Goal: Check status: Check status

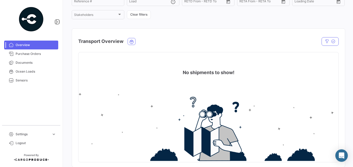
scroll to position [58, 0]
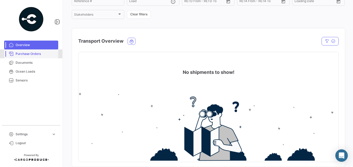
click at [35, 55] on span "Purchase Orders" at bounding box center [36, 53] width 41 height 5
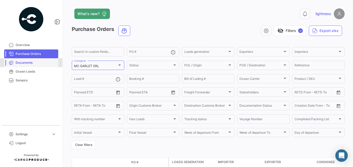
click at [32, 62] on span "Documents" at bounding box center [36, 62] width 41 height 5
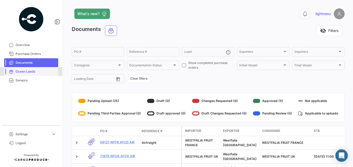
click at [24, 69] on span "Ocean Loads" at bounding box center [36, 71] width 41 height 5
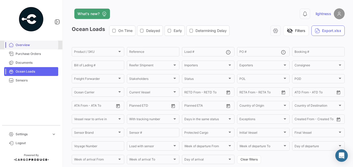
click at [26, 46] on span "Overview" at bounding box center [36, 45] width 41 height 5
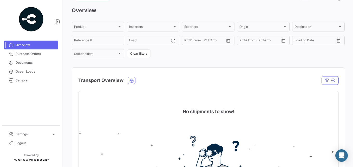
scroll to position [18, 0]
click at [134, 55] on button "Clear filters" at bounding box center [139, 54] width 24 height 9
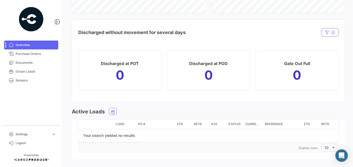
scroll to position [355, 0]
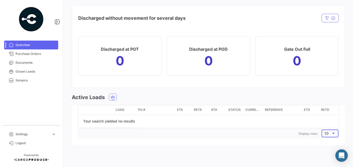
click at [327, 133] on div "10" at bounding box center [327, 133] width 7 height 4
click at [271, 138] on div at bounding box center [176, 83] width 353 height 167
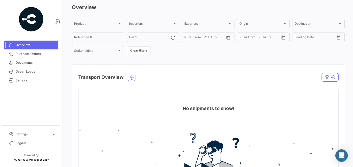
scroll to position [0, 0]
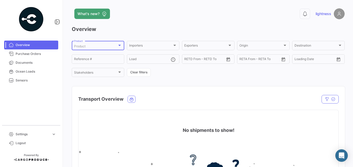
click at [91, 45] on div "Product" at bounding box center [95, 46] width 43 height 4
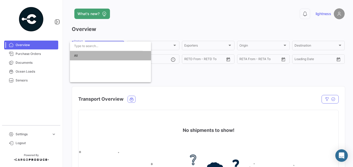
click at [79, 57] on span "All" at bounding box center [110, 55] width 73 height 9
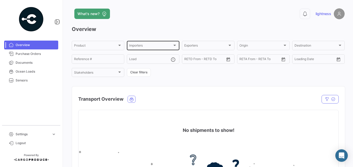
click at [137, 44] on div "Importers Importers" at bounding box center [153, 45] width 48 height 10
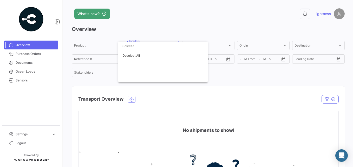
click at [138, 46] on input "dropdown search" at bounding box center [154, 45] width 73 height 9
click at [159, 16] on div at bounding box center [176, 83] width 353 height 167
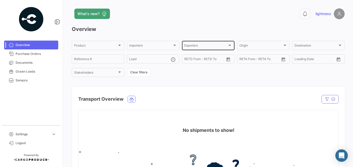
click at [199, 44] on div "Exporters Exporters" at bounding box center [208, 45] width 48 height 10
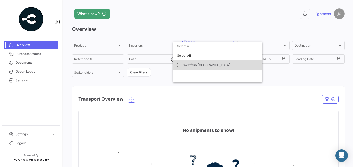
click at [181, 63] on mat-option "Westfalia [GEOGRAPHIC_DATA]" at bounding box center [217, 64] width 89 height 9
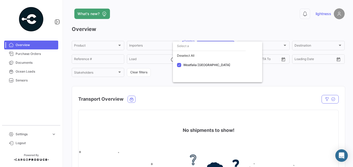
click at [277, 44] on div at bounding box center [176, 83] width 353 height 167
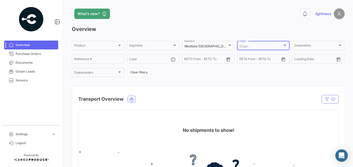
click at [260, 46] on div "Origin" at bounding box center [260, 46] width 43 height 4
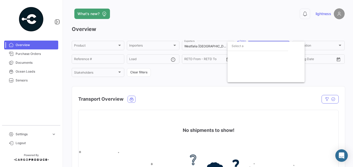
click at [316, 46] on div at bounding box center [176, 83] width 353 height 167
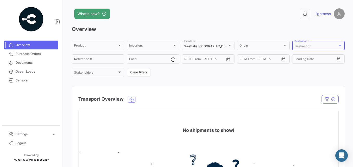
click at [316, 46] on div "Destination" at bounding box center [315, 46] width 43 height 4
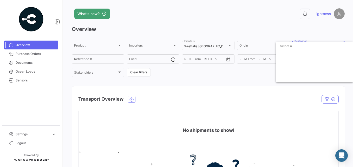
click at [291, 48] on input "dropdown search" at bounding box center [306, 45] width 61 height 9
click at [102, 60] on div at bounding box center [176, 83] width 353 height 167
click at [168, 77] on div "Overview Product Product Importers Importers Westfalia [GEOGRAPHIC_DATA] Export…" at bounding box center [208, 124] width 273 height 199
click at [168, 77] on div "Product Product Importers Importers Westfalia [GEOGRAPHIC_DATA] Exporters Origi…" at bounding box center [208, 59] width 273 height 38
click at [321, 97] on button "button" at bounding box center [329, 99] width 17 height 9
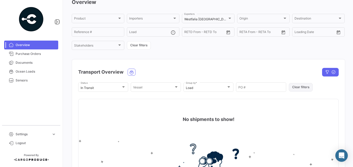
scroll to position [28, 0]
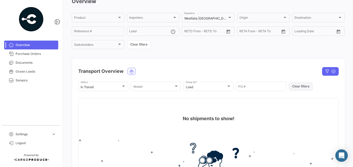
click at [303, 87] on button "Clear filters" at bounding box center [301, 86] width 24 height 9
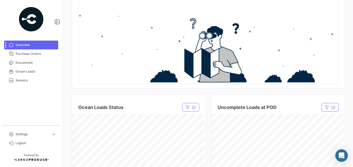
scroll to position [152, 0]
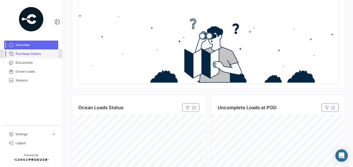
click at [36, 55] on span "Purchase Orders" at bounding box center [36, 53] width 41 height 5
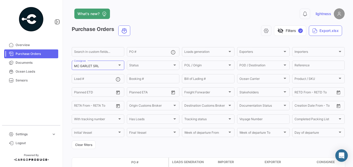
click at [155, 25] on app-header "What's new? 0 lightness" at bounding box center [208, 16] width 273 height 17
click at [281, 30] on button "visibility_off Filters ✓" at bounding box center [290, 30] width 32 height 10
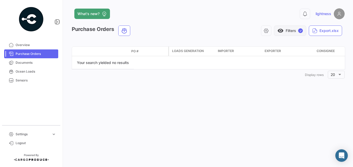
click at [285, 31] on button "visibility Filters ✓" at bounding box center [290, 30] width 32 height 10
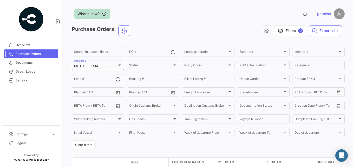
click at [90, 17] on button "What's new?" at bounding box center [92, 14] width 36 height 10
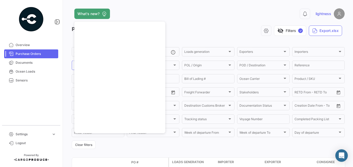
click at [187, 18] on div "What's new?" at bounding box center [147, 14] width 150 height 10
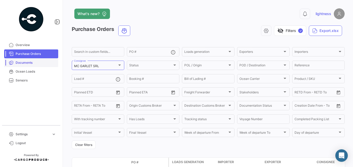
click at [32, 64] on span "Documents" at bounding box center [36, 62] width 41 height 5
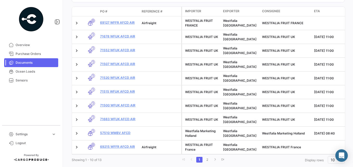
scroll to position [120, 0]
click at [205, 157] on link "2" at bounding box center [207, 159] width 6 height 6
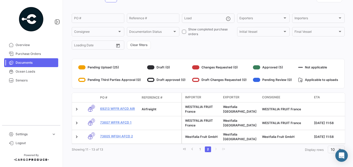
scroll to position [36, 0]
click at [193, 149] on link "go to previous page" at bounding box center [192, 149] width 6 height 6
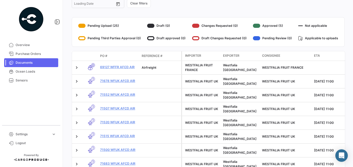
scroll to position [0, 0]
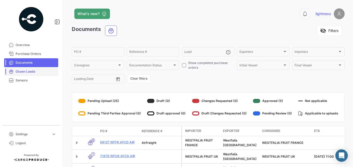
click at [32, 70] on span "Ocean Loads" at bounding box center [36, 71] width 41 height 5
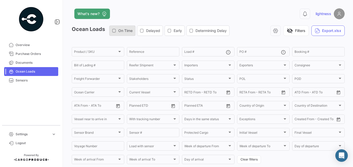
click at [118, 33] on div "On Time" at bounding box center [122, 30] width 21 height 5
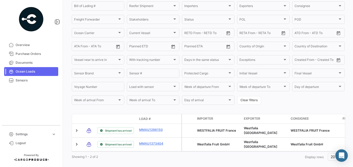
scroll to position [71, 0]
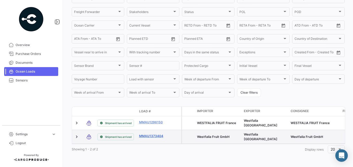
click at [159, 134] on link "MMAU1373404" at bounding box center [152, 136] width 27 height 5
